Goal: Transaction & Acquisition: Obtain resource

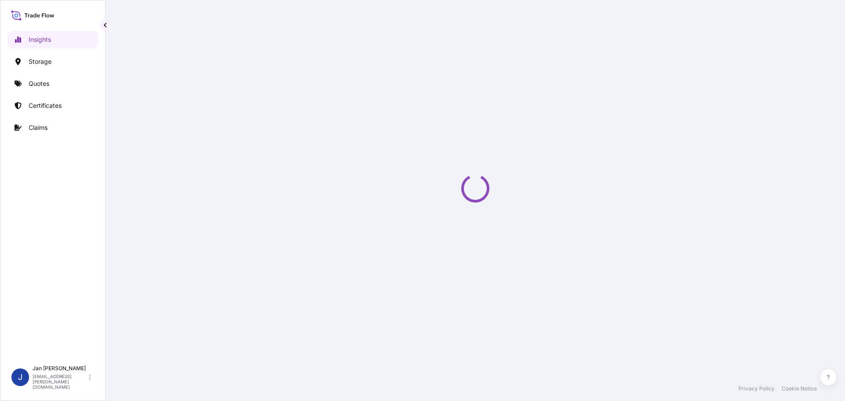
select select "2025"
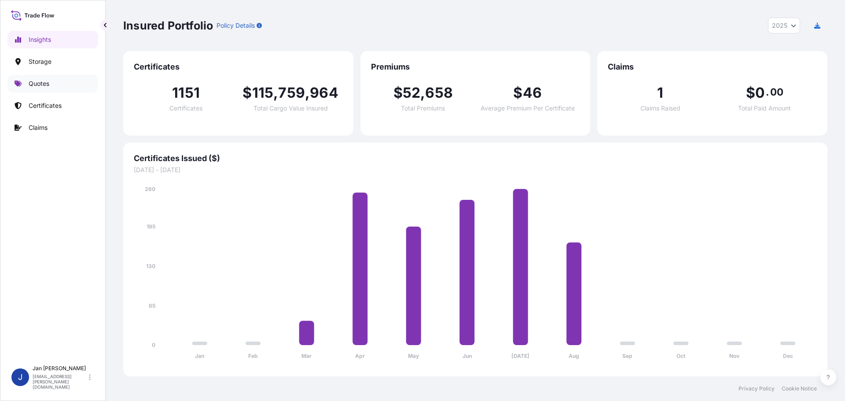
click at [52, 86] on link "Quotes" at bounding box center [52, 84] width 91 height 18
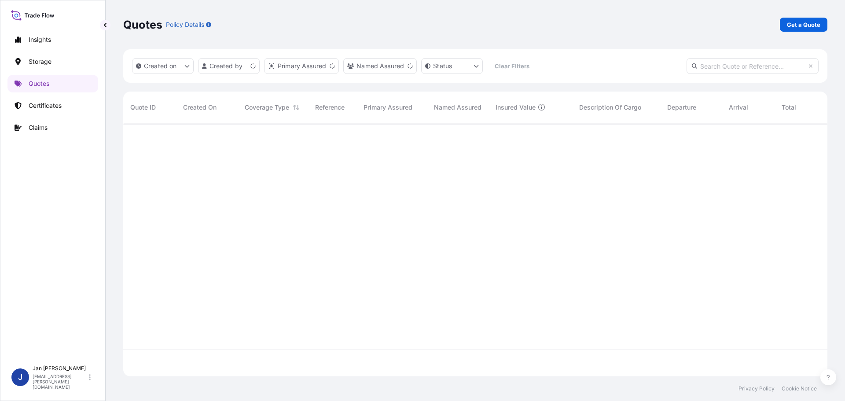
scroll to position [251, 697]
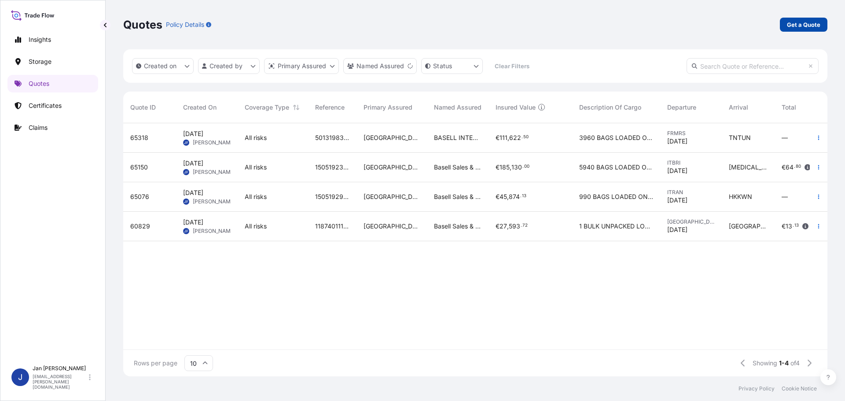
click at [814, 26] on p "Get a Quote" at bounding box center [803, 24] width 33 height 9
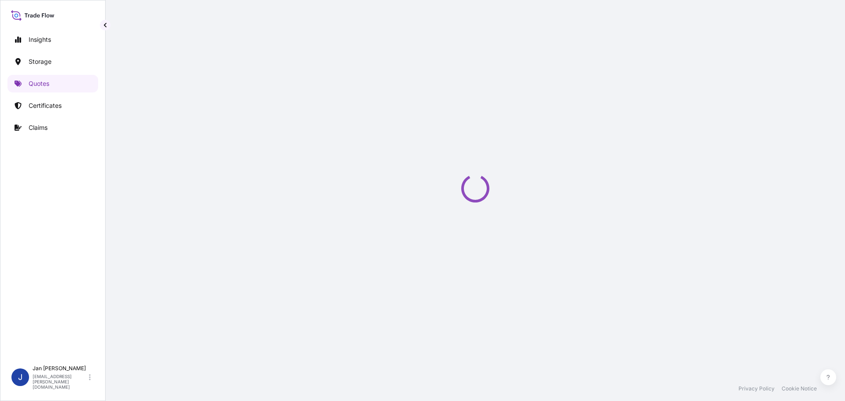
select select "Water"
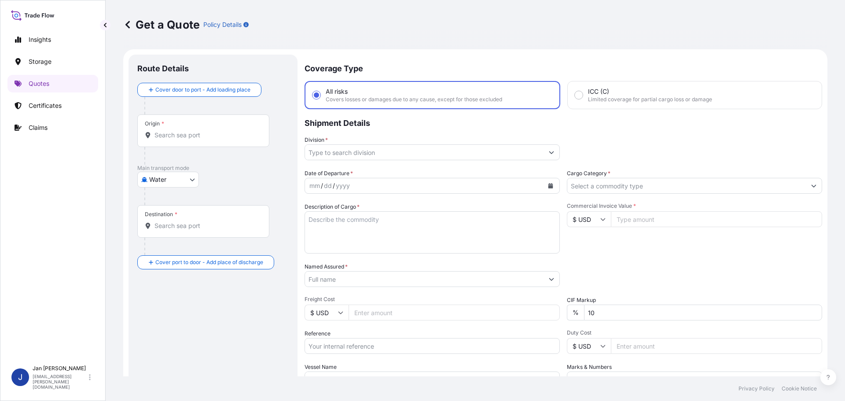
scroll to position [14, 0]
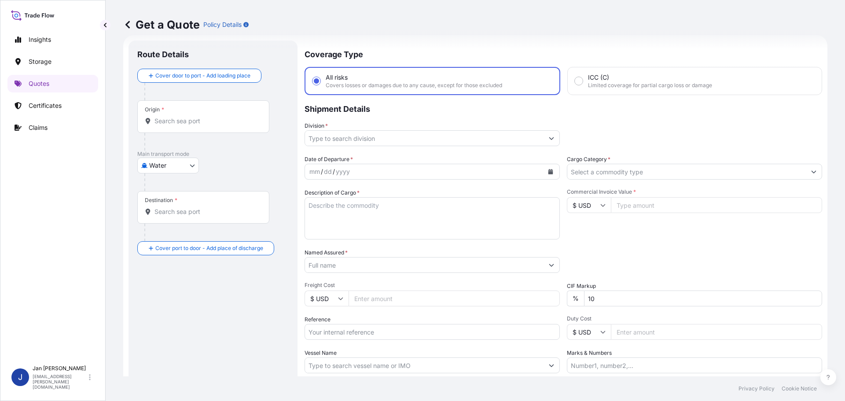
click at [217, 130] on div "Origin *" at bounding box center [203, 116] width 132 height 33
click at [217, 125] on input "Origin *" at bounding box center [206, 121] width 104 height 9
paste input "[GEOGRAPHIC_DATA], [GEOGRAPHIC_DATA]"
click at [213, 121] on input "[GEOGRAPHIC_DATA], [GEOGRAPHIC_DATA]" at bounding box center [206, 121] width 104 height 9
paste input "[GEOGRAPHIC_DATA], [GEOGRAPHIC_DATA]"
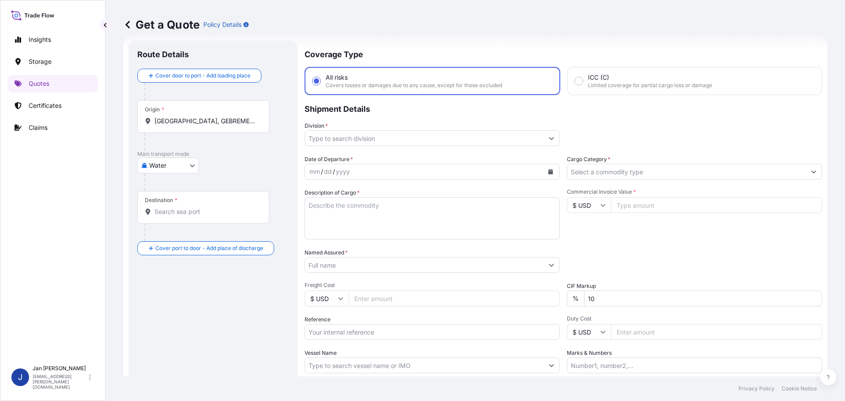
click at [191, 121] on input "[GEOGRAPHIC_DATA], GEBREMERHAVEN, GERMANYMANY" at bounding box center [206, 121] width 104 height 9
click at [287, 170] on div "Main transport mode Water Air Water Inland" at bounding box center [212, 170] width 151 height 40
click at [194, 117] on input "[GEOGRAPHIC_DATA], GEBREMERHAVEN, GERMANYMANY" at bounding box center [206, 121] width 104 height 9
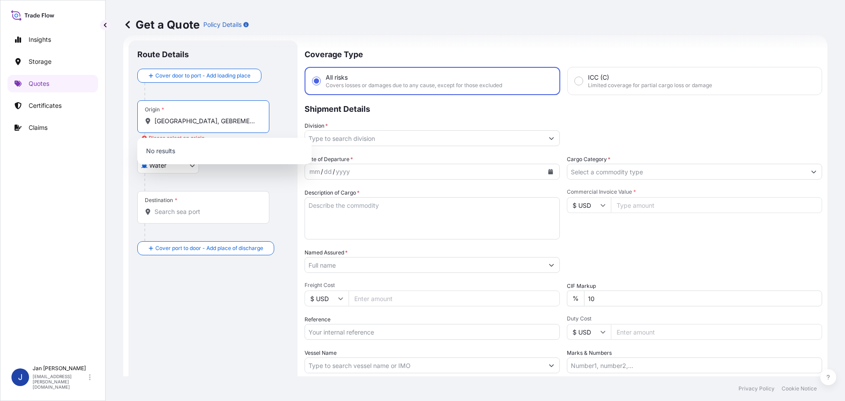
scroll to position [0, 0]
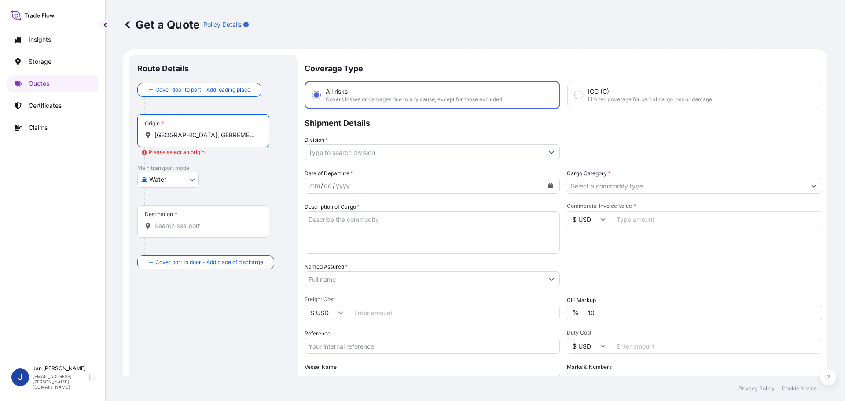
click at [205, 140] on div "Origin * [GEOGRAPHIC_DATA], [GEOGRAPHIC_DATA], [GEOGRAPHIC_DATA]" at bounding box center [203, 130] width 132 height 33
click at [205, 139] on input "[GEOGRAPHIC_DATA], GEBREMERHAVEN, GERMANYMANY" at bounding box center [206, 135] width 104 height 9
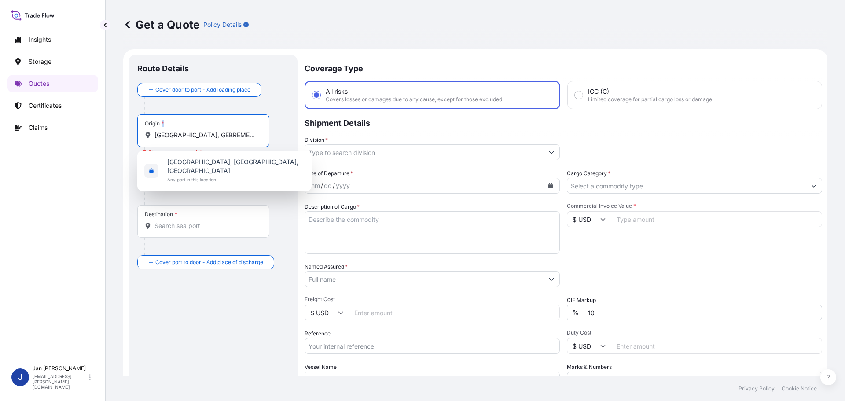
click at [205, 139] on div "Origin * [GEOGRAPHIC_DATA], [GEOGRAPHIC_DATA], [GEOGRAPHIC_DATA]" at bounding box center [203, 130] width 132 height 33
click at [205, 139] on input "[GEOGRAPHIC_DATA], GEBREMERHAVEN, GERMANYMANY" at bounding box center [206, 135] width 104 height 9
click at [205, 139] on div "Origin * [GEOGRAPHIC_DATA], [GEOGRAPHIC_DATA], [GEOGRAPHIC_DATA]" at bounding box center [203, 130] width 132 height 33
click at [205, 139] on input "[GEOGRAPHIC_DATA], GEBREMERHAVEN, GERMANYMANY" at bounding box center [206, 135] width 104 height 9
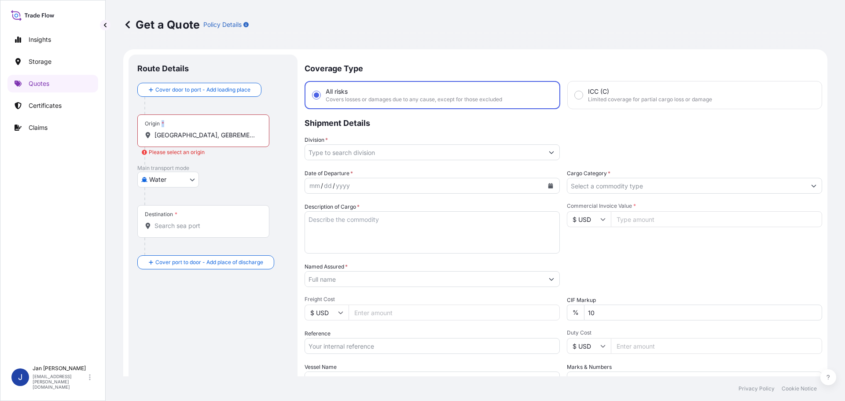
click at [205, 139] on div "Origin * [GEOGRAPHIC_DATA], [GEOGRAPHIC_DATA], [GEOGRAPHIC_DATA]" at bounding box center [203, 130] width 132 height 33
click at [205, 139] on input "[GEOGRAPHIC_DATA], GEBREMERHAVEN, GERMANYMANY" at bounding box center [206, 135] width 104 height 9
click at [204, 137] on input "[GEOGRAPHIC_DATA], GEBREMERHAVEN, GERMANYMANY" at bounding box center [206, 135] width 104 height 9
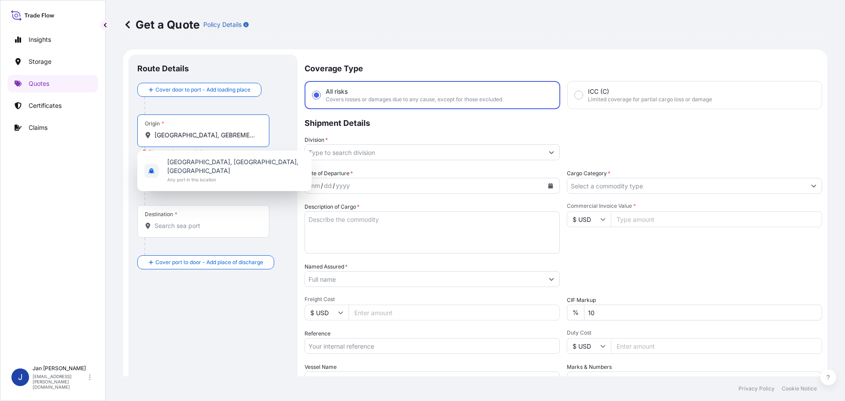
click at [204, 137] on input "[GEOGRAPHIC_DATA], GEBREMERHAVEN, GERMANYMANY" at bounding box center [206, 135] width 104 height 9
paste input "R"
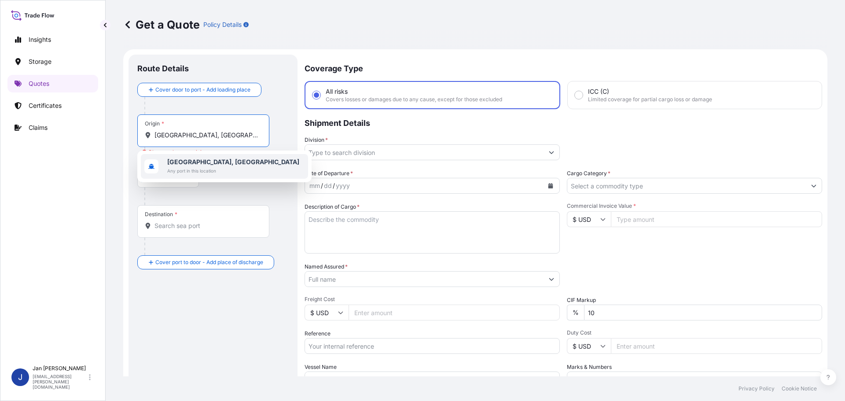
click at [205, 163] on b "[GEOGRAPHIC_DATA], [GEOGRAPHIC_DATA]" at bounding box center [233, 161] width 132 height 7
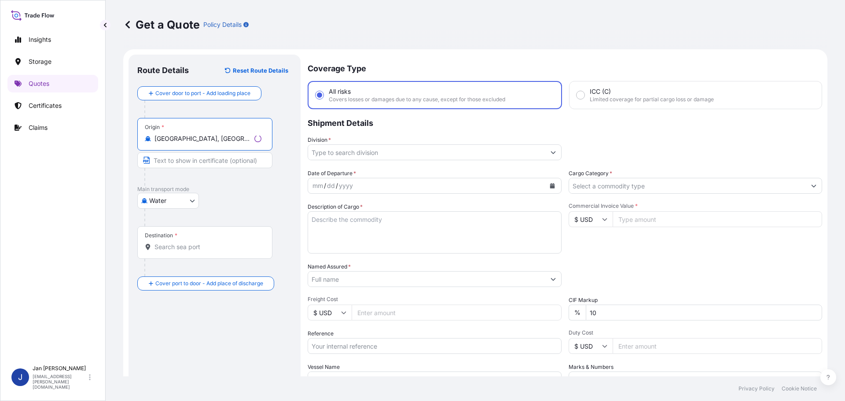
type input "[GEOGRAPHIC_DATA], [GEOGRAPHIC_DATA]"
click at [266, 196] on div "Water Air Water Inland" at bounding box center [214, 201] width 154 height 16
click at [238, 268] on div at bounding box center [206, 268] width 125 height 18
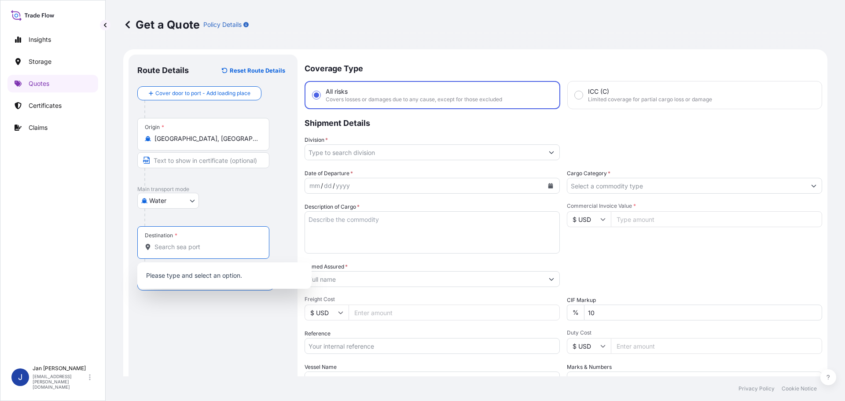
click at [222, 249] on input "Destination *" at bounding box center [206, 246] width 104 height 9
paste input "[GEOGRAPHIC_DATA], [GEOGRAPHIC_DATA]"
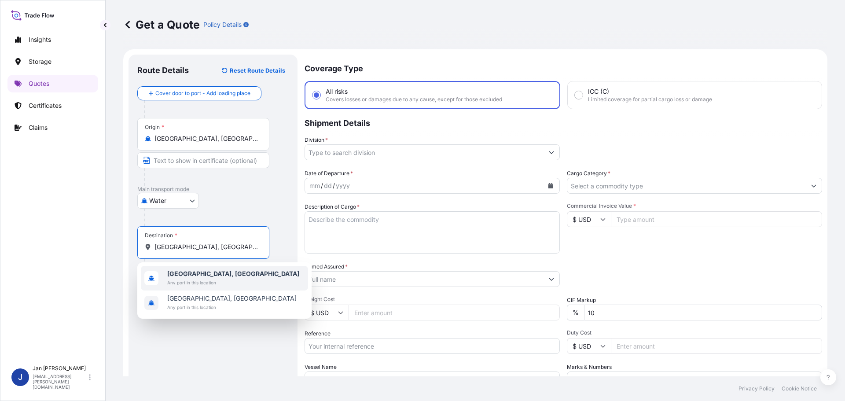
click at [222, 275] on b "[GEOGRAPHIC_DATA], [GEOGRAPHIC_DATA]" at bounding box center [233, 273] width 132 height 7
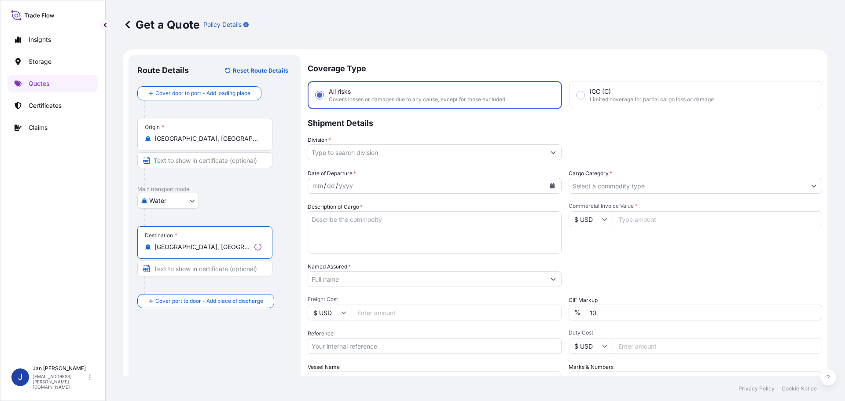
type input "[GEOGRAPHIC_DATA], [GEOGRAPHIC_DATA]"
click at [621, 136] on div "Division *" at bounding box center [565, 148] width 514 height 25
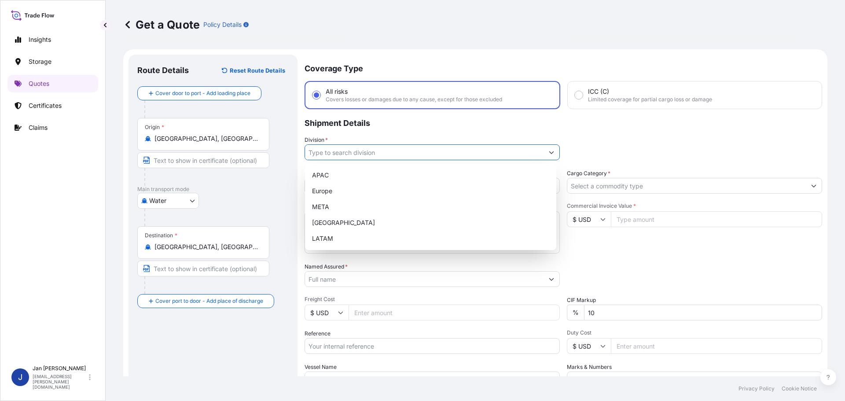
click at [524, 153] on input "Division *" at bounding box center [424, 152] width 238 height 16
click at [462, 190] on div "Europe" at bounding box center [430, 191] width 244 height 16
type input "Europe"
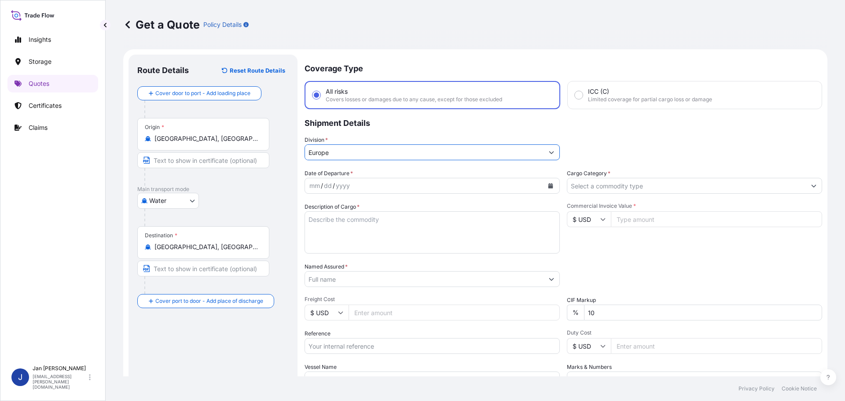
click at [699, 154] on div "Division * [GEOGRAPHIC_DATA]" at bounding box center [562, 148] width 517 height 25
click at [544, 183] on button "Calendar" at bounding box center [550, 186] width 14 height 14
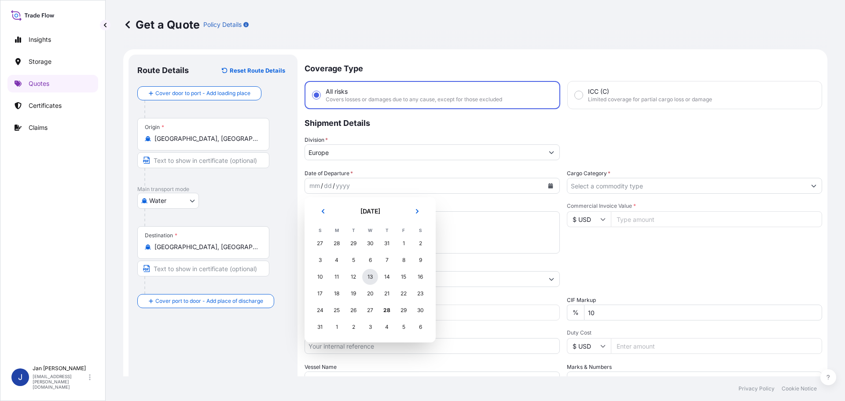
click at [373, 274] on div "13" at bounding box center [370, 277] width 16 height 16
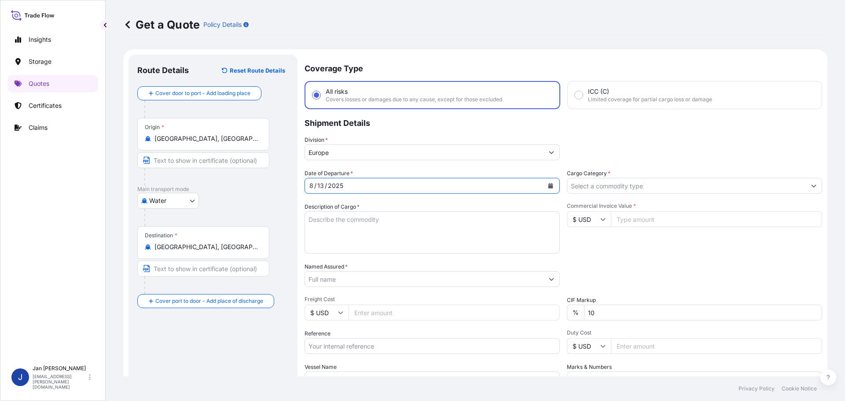
click at [361, 279] on input "Named Assured *" at bounding box center [424, 279] width 238 height 16
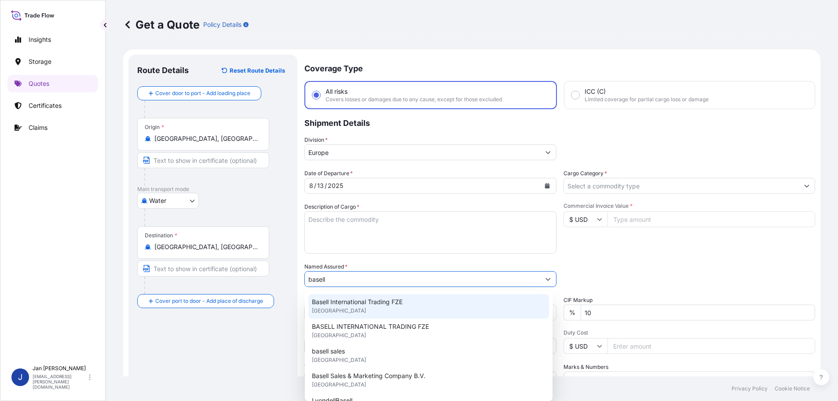
click at [345, 308] on span "[GEOGRAPHIC_DATA]" at bounding box center [339, 310] width 54 height 9
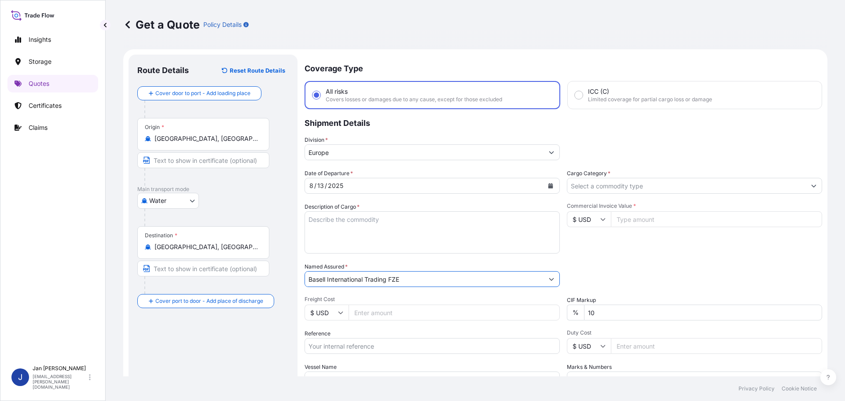
type input "Basell International Trading FZE"
click at [653, 243] on div "Commercial Invoice Value * $ USD" at bounding box center [694, 227] width 255 height 51
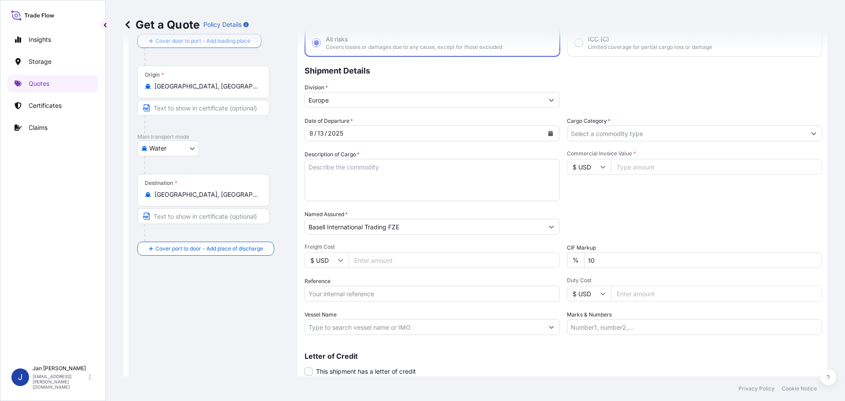
scroll to position [73, 0]
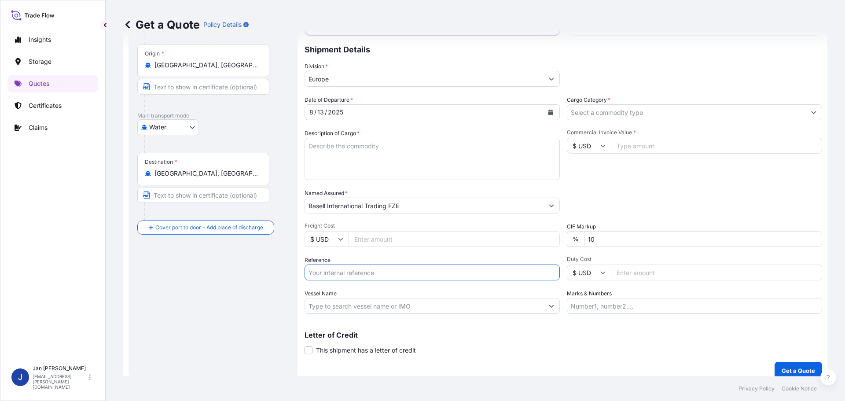
click at [344, 274] on input "Reference" at bounding box center [431, 272] width 255 height 16
paste input "1187414672"
type input "1187414672"
click at [411, 258] on div "Reference 1187414672" at bounding box center [431, 268] width 255 height 25
click at [384, 307] on input "Vessel Name" at bounding box center [424, 306] width 238 height 16
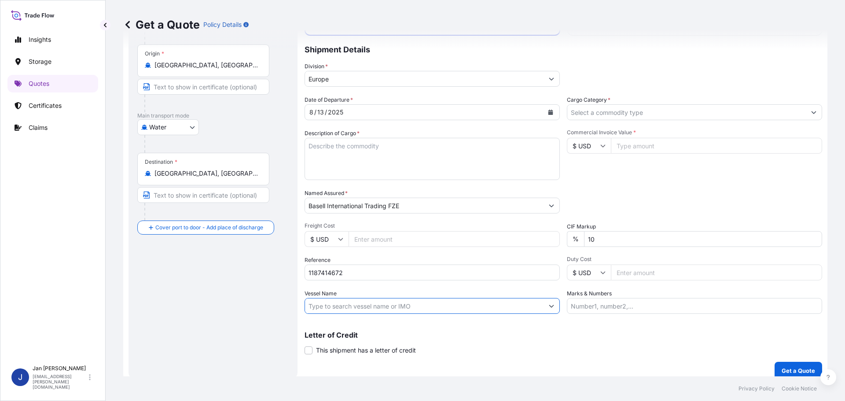
paste input "SANTA ISABE"
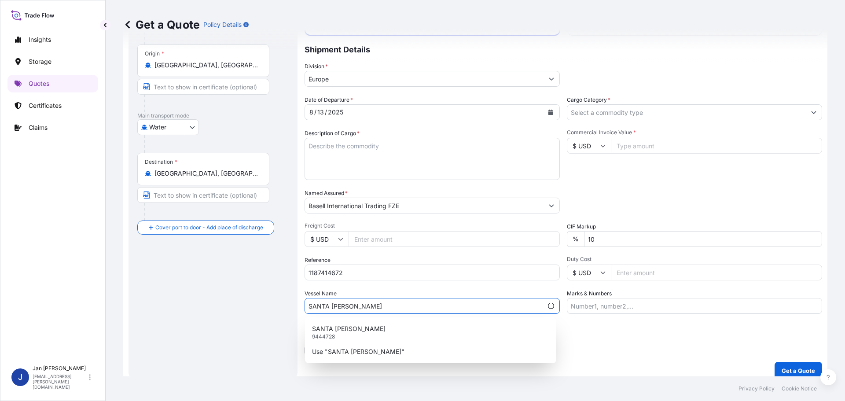
type input "SANTA [PERSON_NAME]"
click at [777, 144] on input "Commercial Invoice Value *" at bounding box center [716, 146] width 211 height 16
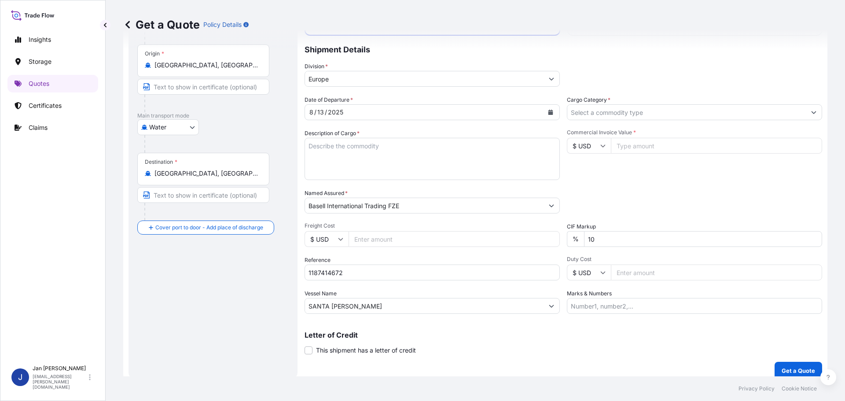
click at [756, 194] on div "Packing Category Type to search a container mode Please select a primary mode o…" at bounding box center [694, 201] width 255 height 25
click at [621, 107] on input "Cargo Category *" at bounding box center [686, 112] width 238 height 16
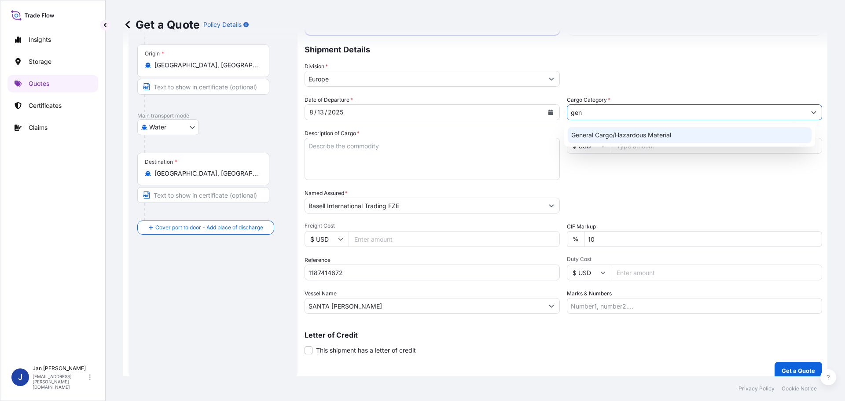
click at [613, 129] on div "General Cargo/Hazardous Material" at bounding box center [690, 135] width 244 height 16
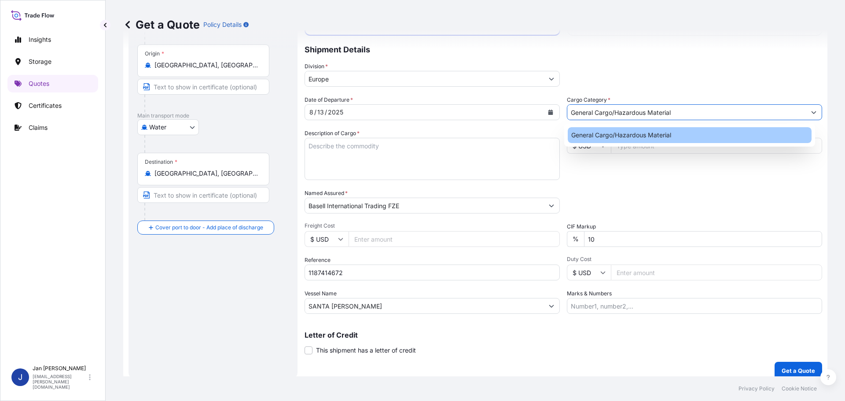
type input "General Cargo/Hazardous Material"
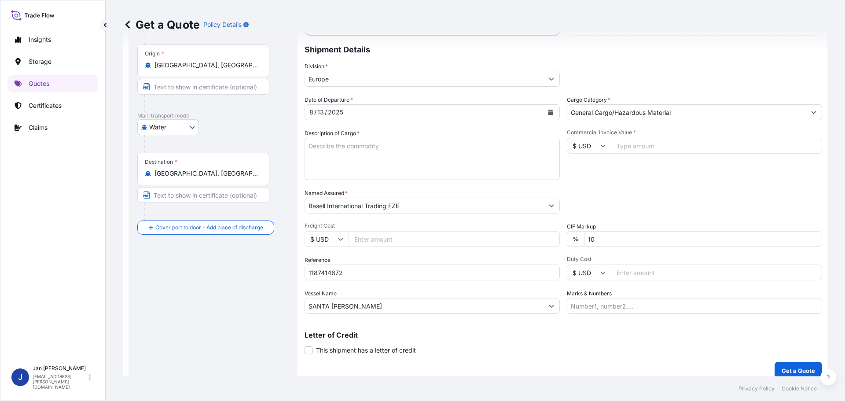
click at [608, 53] on p "Shipment Details" at bounding box center [562, 49] width 517 height 26
click at [666, 147] on input "Commercial Invoice Value *" at bounding box center [716, 146] width 211 height 16
type input "291799.38"
click at [659, 179] on div "Commercial Invoice Value * $ USD 291799.38" at bounding box center [694, 154] width 255 height 51
click at [463, 147] on textarea "Description of Cargo *" at bounding box center [431, 159] width 255 height 42
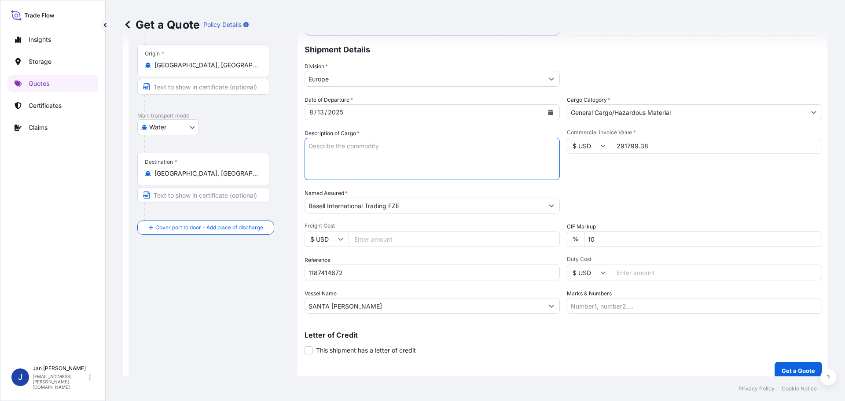
paste textarea "POLYETHYLENE 8910 BAGS LOADED ONTO 180 PALLETS LOADED INTO 10 40' HIGH CUBE CON…"
type textarea "POLYETHYLENE 8910 BAGS LOADED ONTO 180 PALLETS LOADED INTO 10 40' HIGH CUBE CON…"
click at [662, 191] on div "Packing Category Type to search a container mode Please select a primary mode o…" at bounding box center [694, 201] width 255 height 25
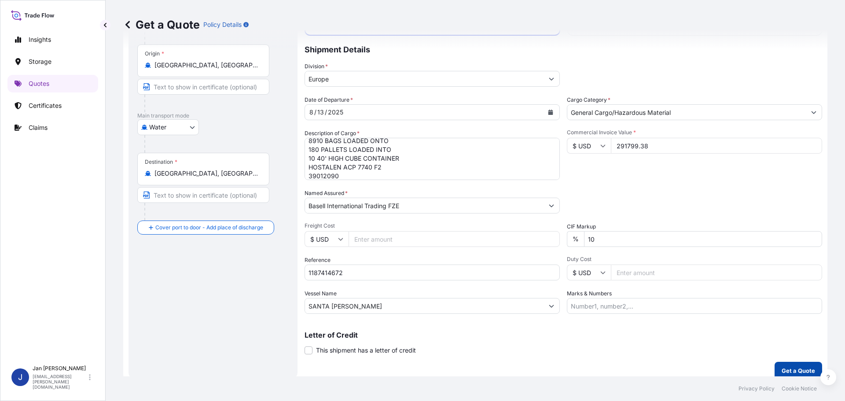
click at [789, 368] on p "Get a Quote" at bounding box center [797, 370] width 33 height 9
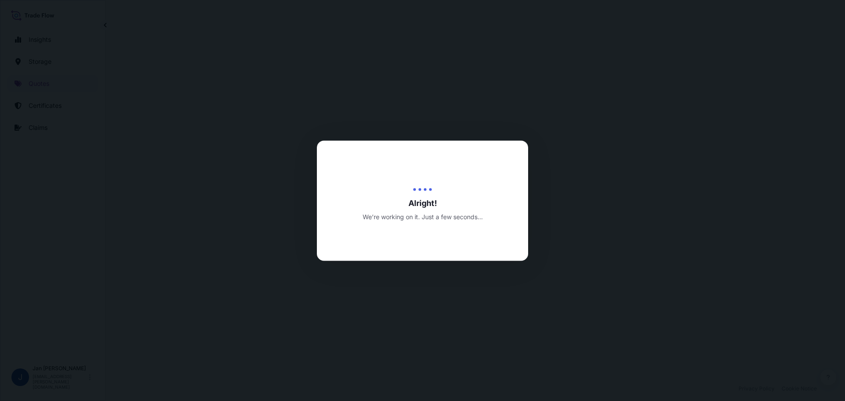
select select "Water"
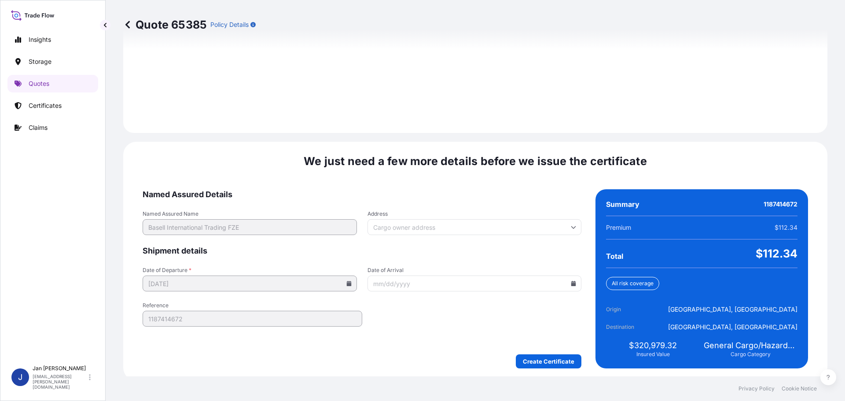
scroll to position [1231, 0]
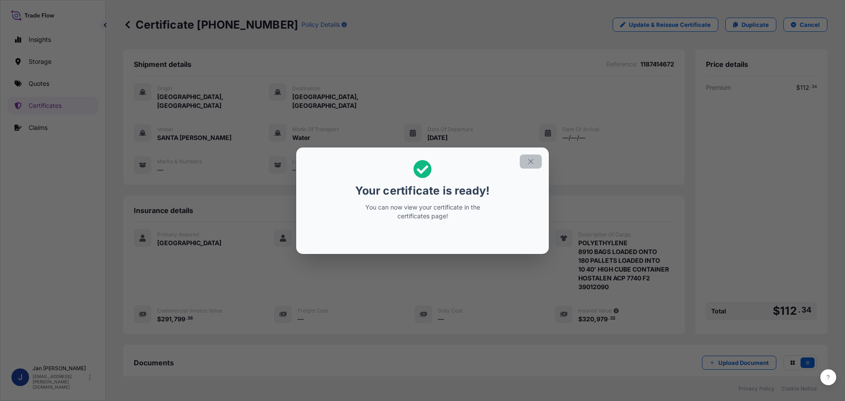
click at [527, 162] on icon "button" at bounding box center [531, 162] width 8 height 8
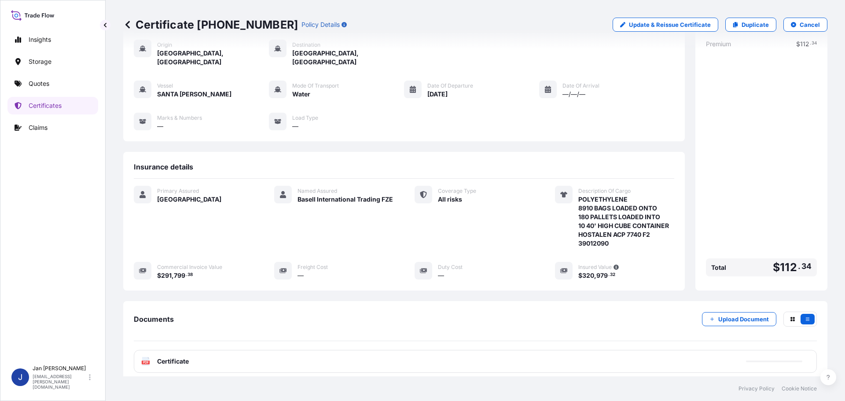
scroll to position [97, 0]
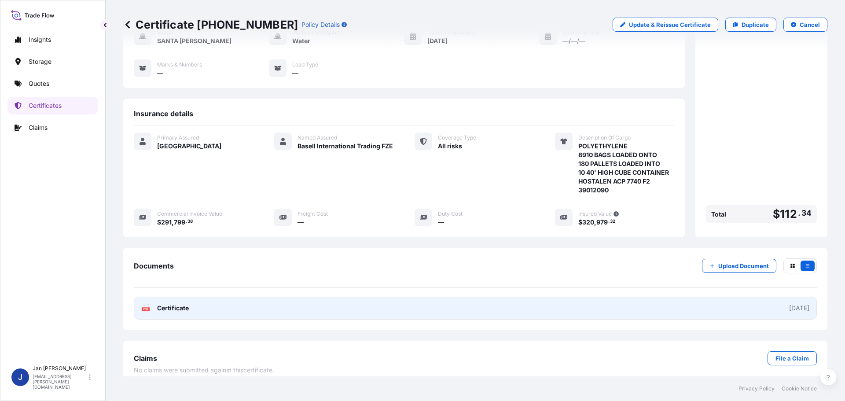
click at [190, 303] on link "PDF Certificate [DATE]" at bounding box center [475, 308] width 683 height 23
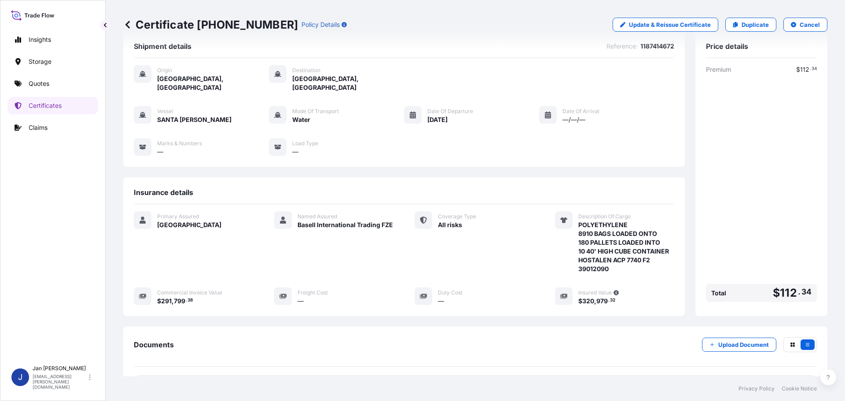
scroll to position [0, 0]
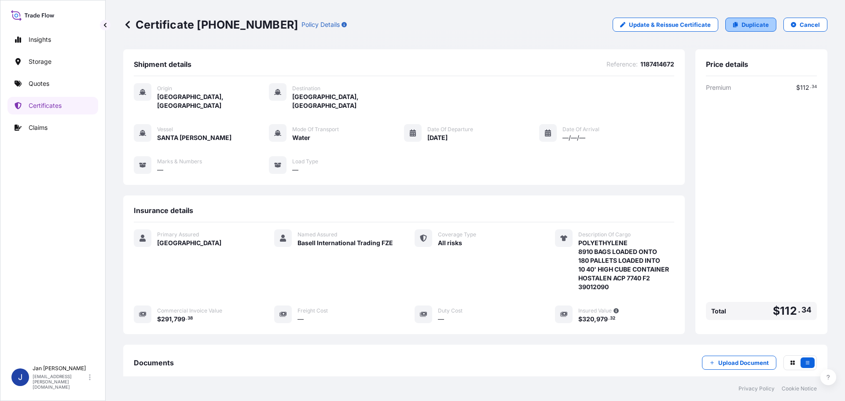
click at [737, 19] on link "Duplicate" at bounding box center [750, 25] width 51 height 14
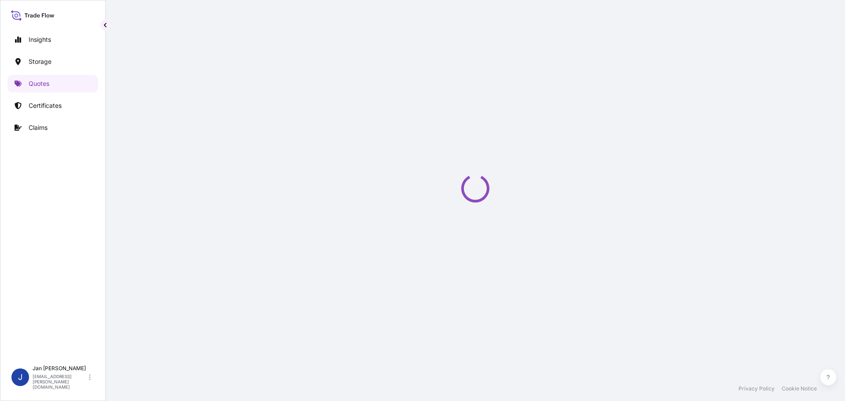
scroll to position [14, 0]
select select "Water"
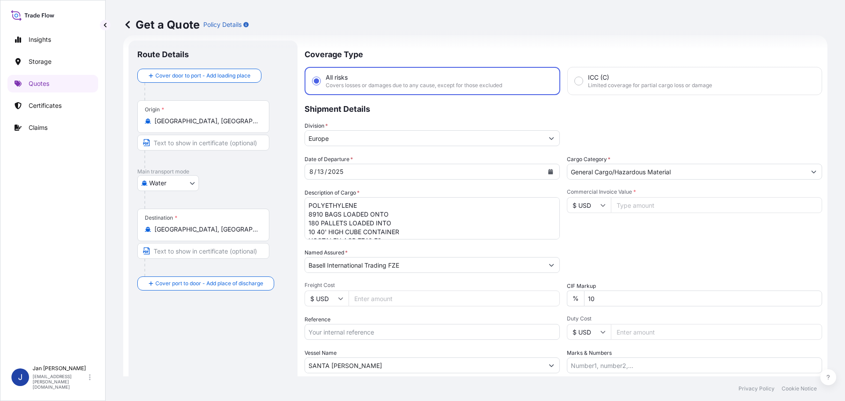
click at [548, 170] on icon "Calendar" at bounding box center [550, 171] width 5 height 5
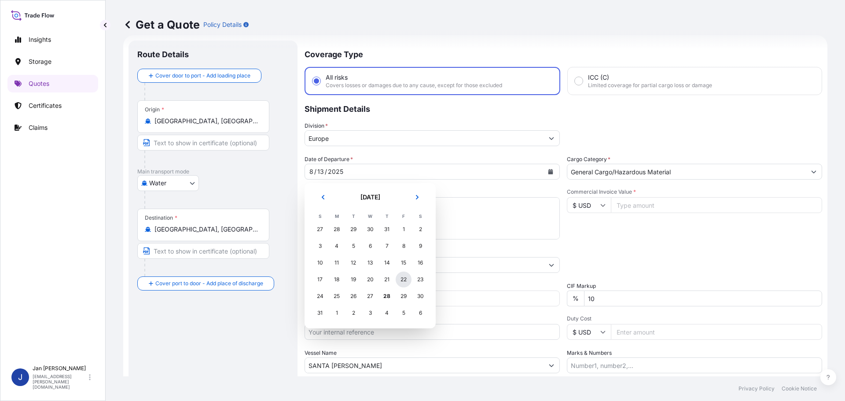
click at [406, 282] on div "22" at bounding box center [404, 279] width 16 height 16
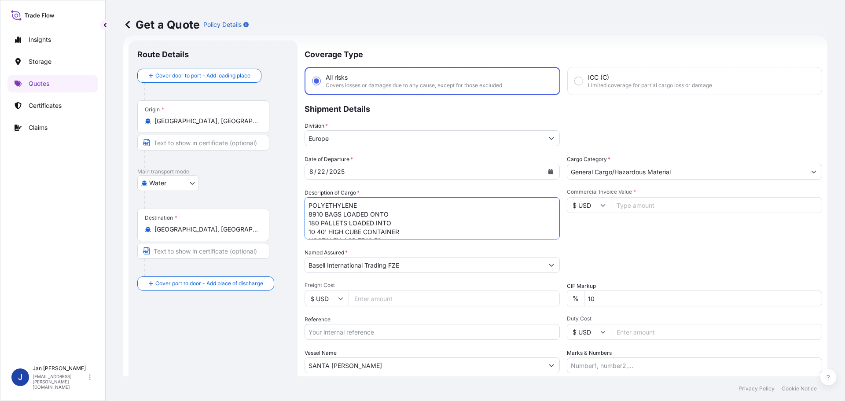
click at [449, 224] on textarea "POLYETHYLENE 8910 BAGS LOADED ONTO 180 PALLETS LOADED INTO 10 40' HIGH CUBE CON…" at bounding box center [431, 218] width 255 height 42
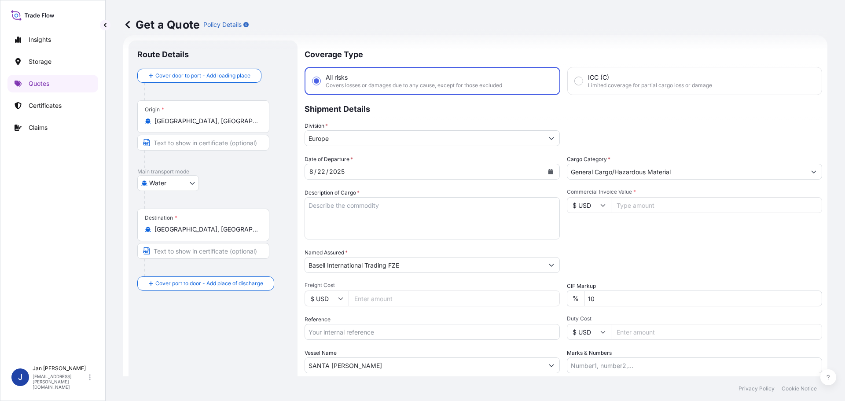
click at [643, 255] on div "Packing Category Type to search a container mode Please select a primary mode o…" at bounding box center [694, 260] width 255 height 25
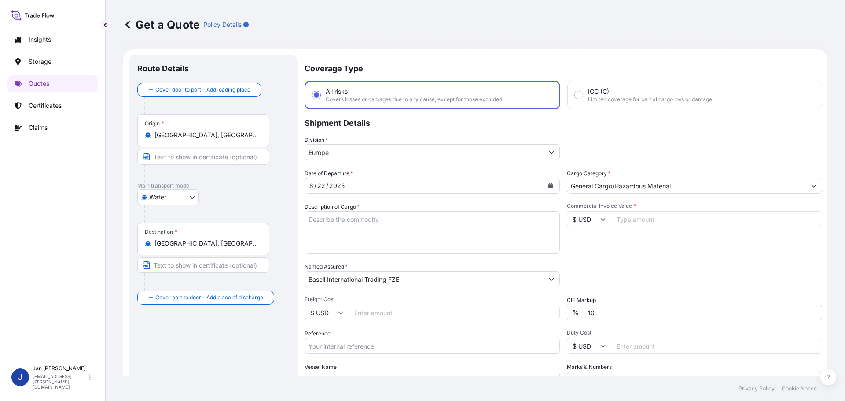
scroll to position [73, 0]
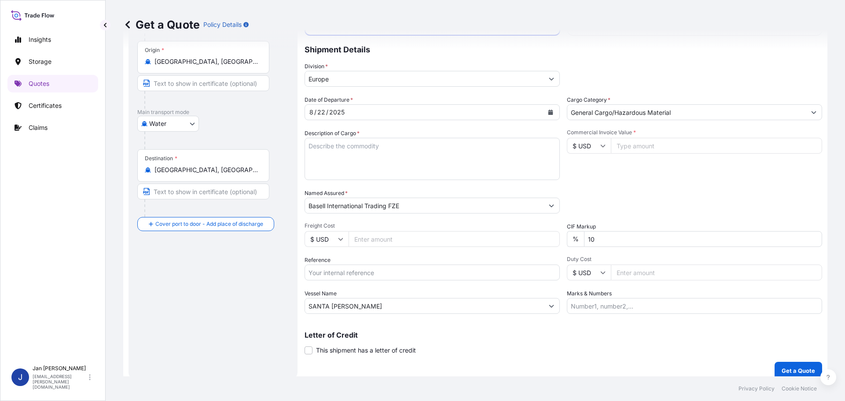
drag, startPoint x: 405, startPoint y: 284, endPoint x: 403, endPoint y: 278, distance: 6.7
click at [405, 284] on div "Date of Departure * [DATE] Cargo Category * General Cargo/Hazardous Material De…" at bounding box center [562, 204] width 517 height 218
click at [400, 275] on input "Reference" at bounding box center [431, 272] width 255 height 16
paste input "1187434952"
type input "1187434952"
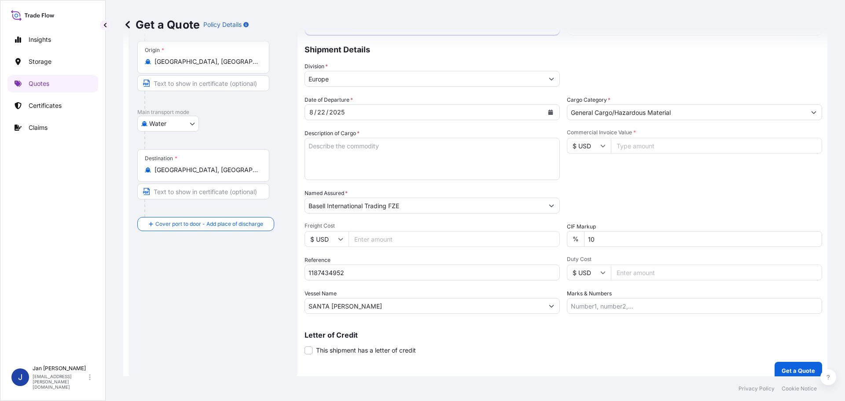
click at [430, 253] on div "Date of Departure * [DATE] Cargo Category * General Cargo/Hazardous Material De…" at bounding box center [562, 204] width 517 height 218
click at [346, 304] on input "SANTA [PERSON_NAME]" at bounding box center [424, 306] width 238 height 16
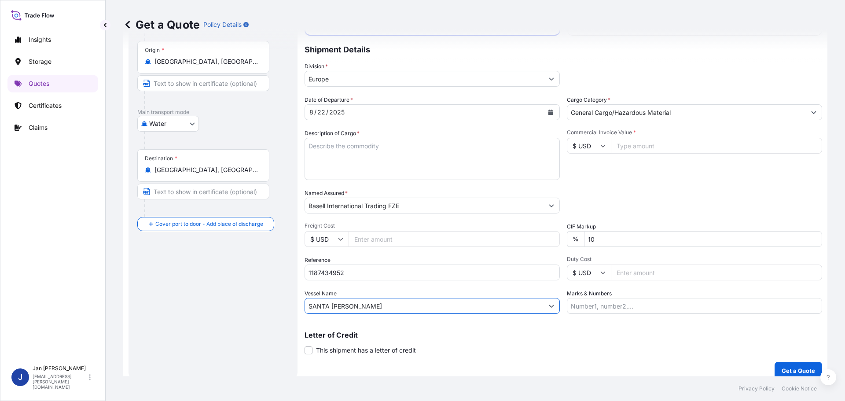
paste input "ONE RESPONSIBILITY"
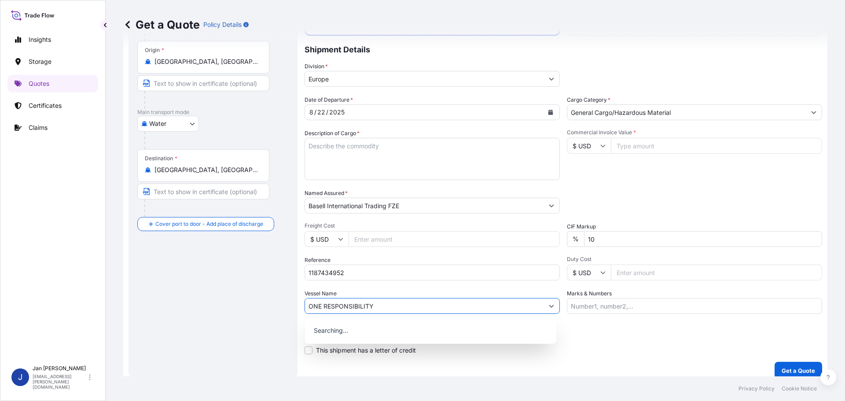
type input "ONE RESPONSIBILITY"
click at [361, 297] on div "Vessel Name ONE RESPONSIBILITY" at bounding box center [431, 301] width 255 height 25
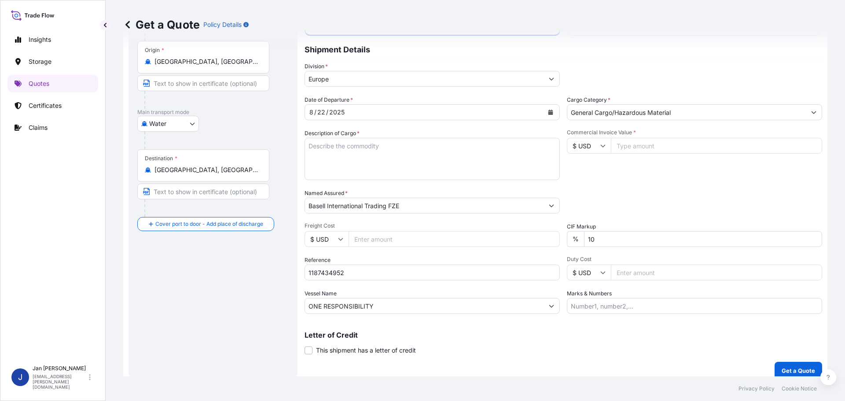
click at [675, 142] on input "Commercial Invoice Value *" at bounding box center [716, 146] width 211 height 16
type input "32422.15"
click at [700, 198] on div "Packing Category Type to search a container mode Please select a primary mode o…" at bounding box center [694, 201] width 255 height 25
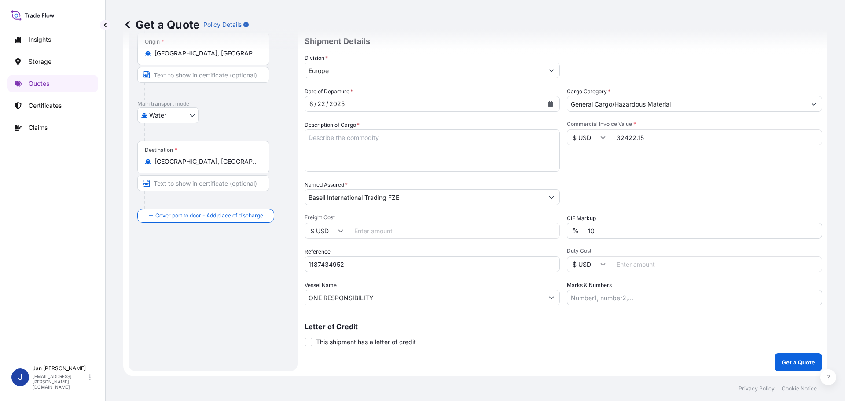
scroll to position [8, 0]
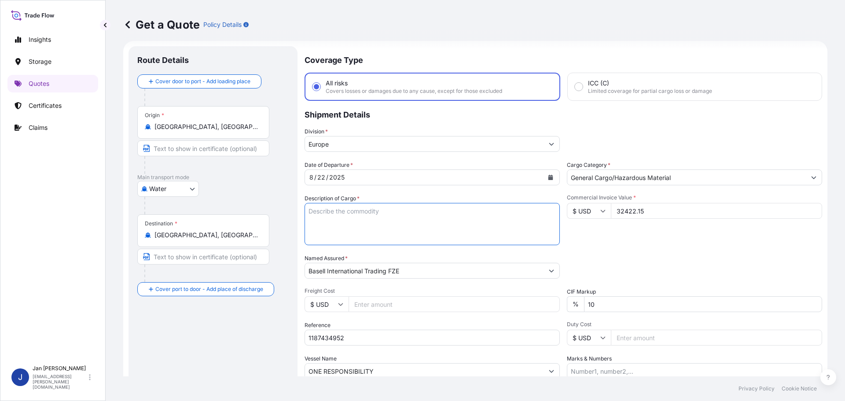
click at [404, 229] on textarea "POLYETHYLENE 8910 BAGS LOADED ONTO 180 PALLETS LOADED INTO 10 40' HIGH CUBE CON…" at bounding box center [431, 224] width 255 height 42
paste textarea "POLYETHYLENE 990 BAGS LOADED ONTO 180 PALLETS LOADED INTO 10 40' HIGH CUBE CONT…"
type textarea "POLYETHYLENE 990 BAGS LOADED ONTO 180 PALLETS LOADED INTO 10 40' HIGH CUBE CONT…"
click at [623, 234] on div "Commercial Invoice Value * $ USD 32422.15" at bounding box center [694, 219] width 255 height 51
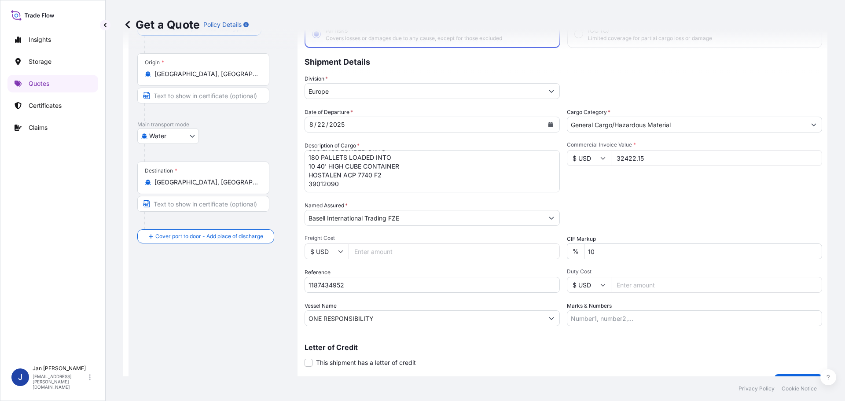
scroll to position [82, 0]
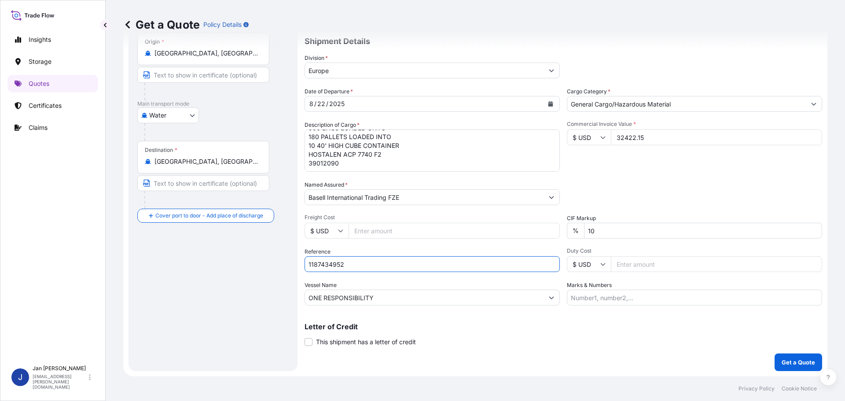
click at [411, 263] on input "1187434952" at bounding box center [431, 264] width 255 height 16
paste input "5013158118 / 5013158301 / 304230237"
type input "1187434952 5013158118 / 5013158301 / 304230237"
click at [786, 362] on p "Get a Quote" at bounding box center [797, 362] width 33 height 9
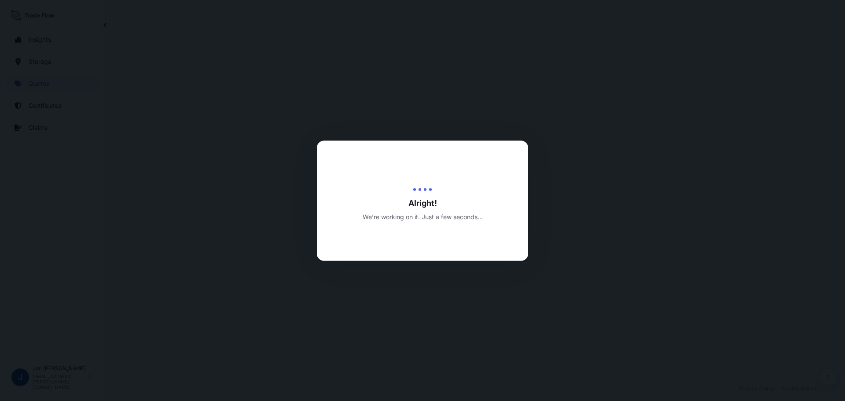
select select "Water"
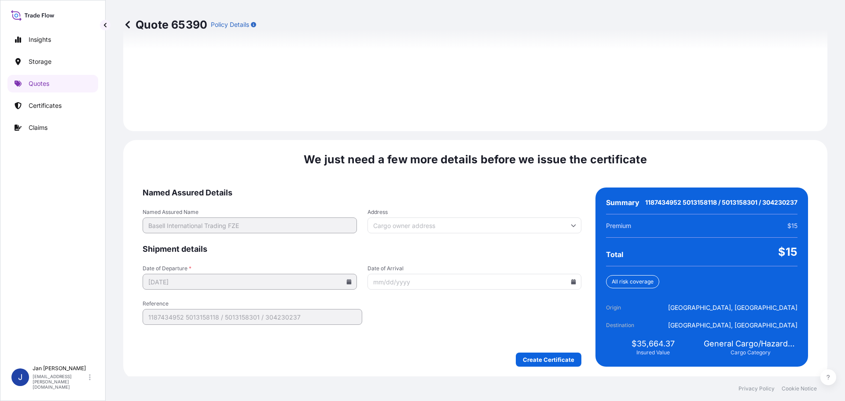
scroll to position [1231, 0]
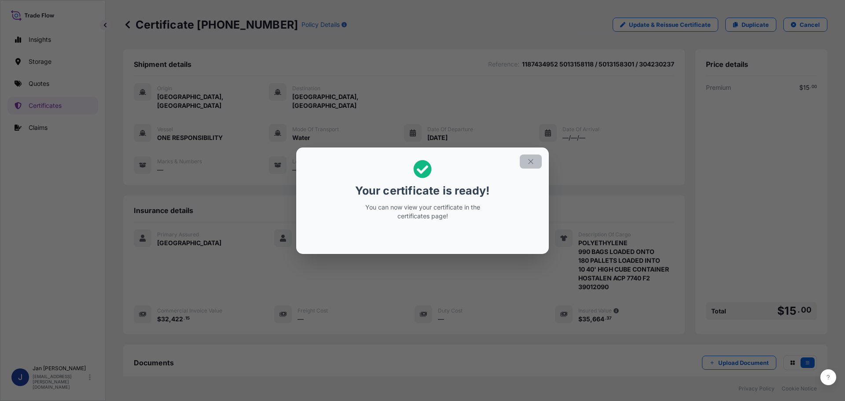
click at [530, 162] on icon "button" at bounding box center [530, 161] width 5 height 5
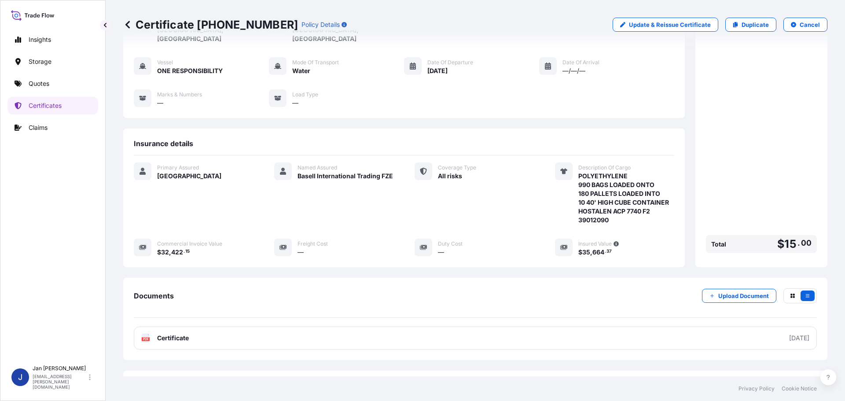
scroll to position [97, 0]
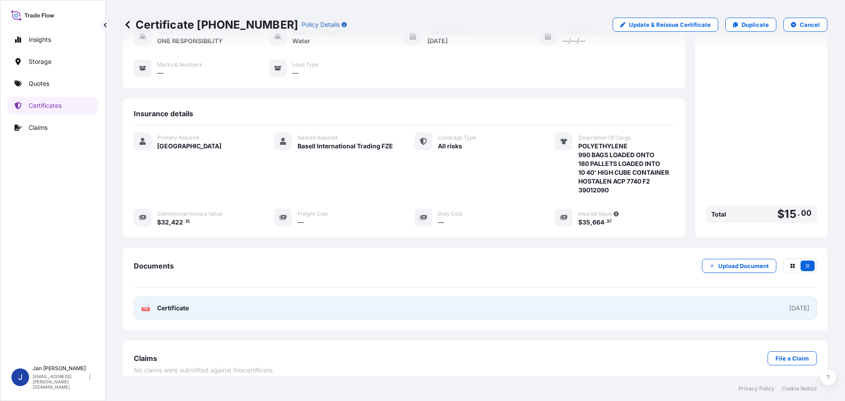
click at [158, 307] on link "PDF Certificate [DATE]" at bounding box center [475, 308] width 683 height 23
